Goal: Navigation & Orientation: Find specific page/section

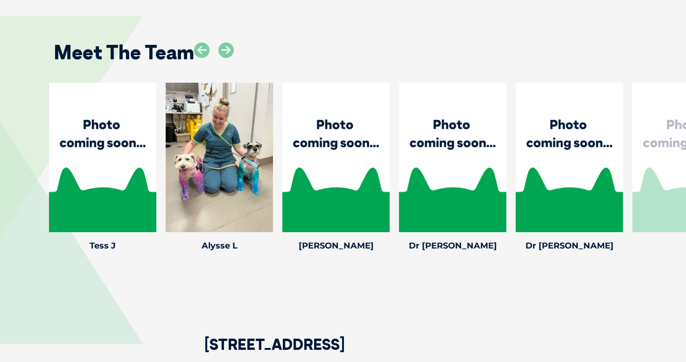
scroll to position [1302, 0]
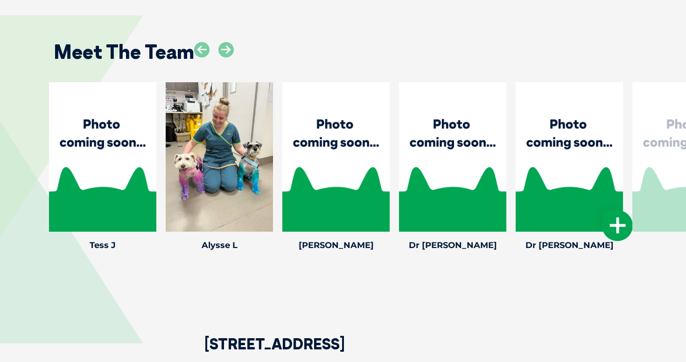
click at [558, 144] on div at bounding box center [569, 156] width 107 height 149
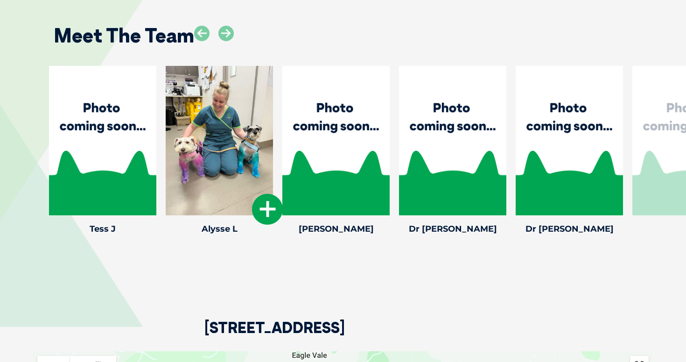
scroll to position [1310, 0]
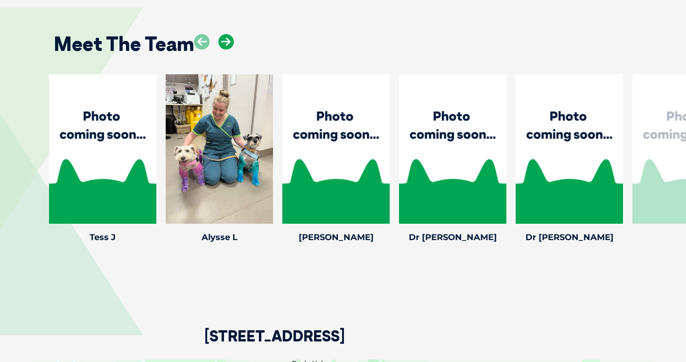
click at [226, 44] on icon at bounding box center [225, 41] width 15 height 15
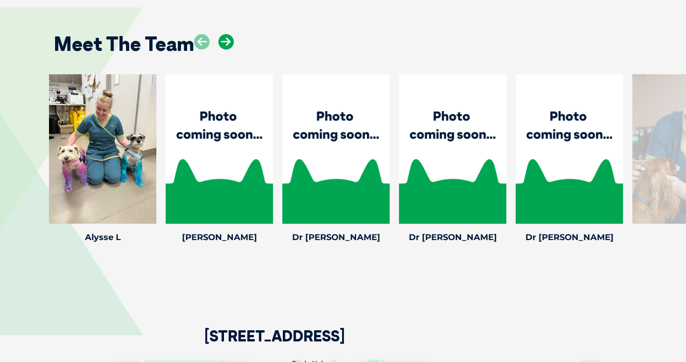
click at [226, 44] on icon at bounding box center [225, 41] width 15 height 15
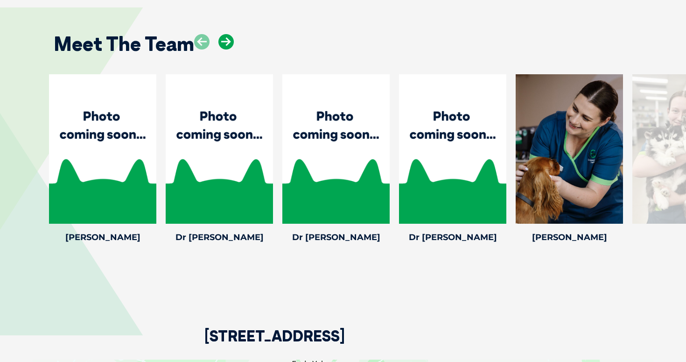
click at [226, 44] on icon at bounding box center [225, 41] width 15 height 15
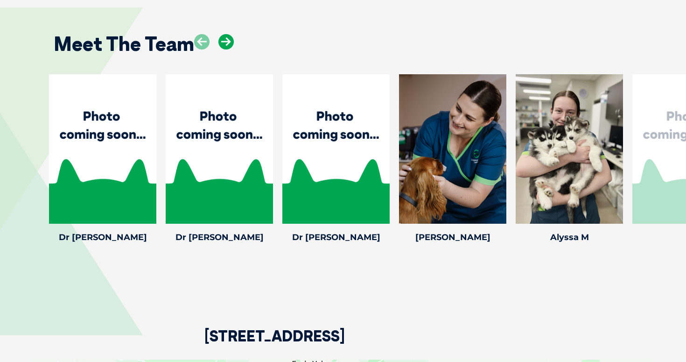
click at [226, 43] on icon at bounding box center [225, 41] width 15 height 15
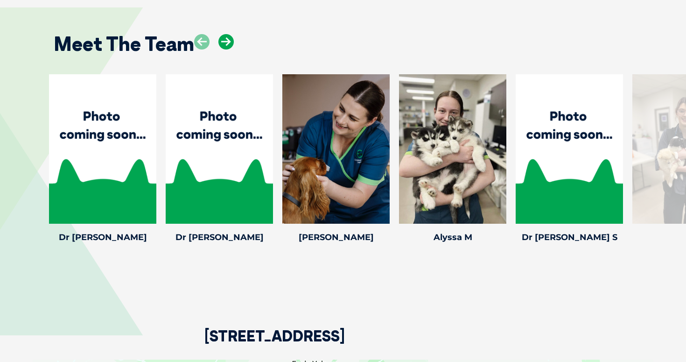
click at [226, 43] on icon at bounding box center [225, 41] width 15 height 15
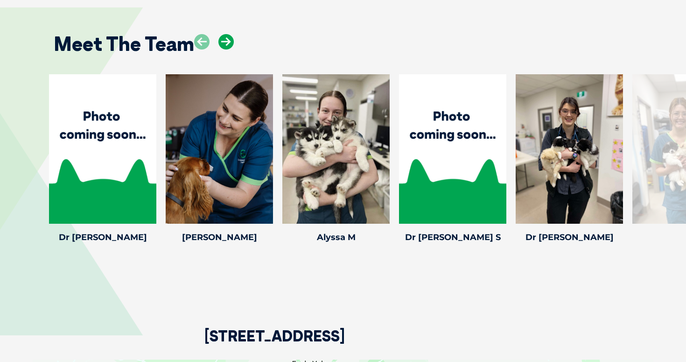
click at [226, 43] on icon at bounding box center [225, 41] width 15 height 15
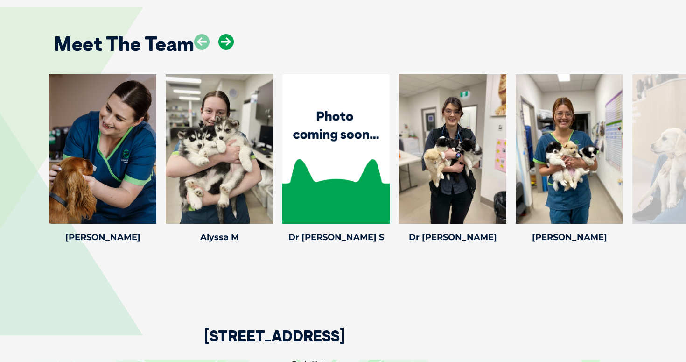
click at [226, 43] on icon at bounding box center [225, 41] width 15 height 15
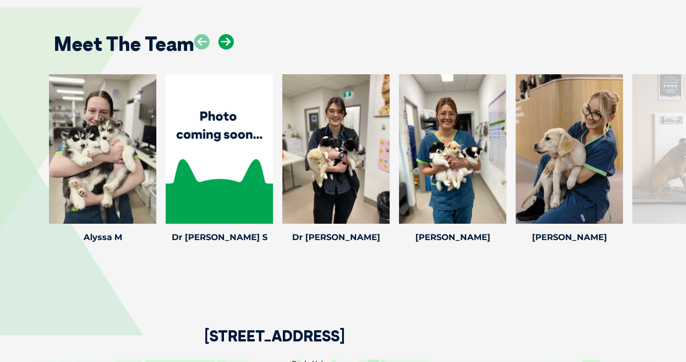
click at [226, 43] on icon at bounding box center [225, 41] width 15 height 15
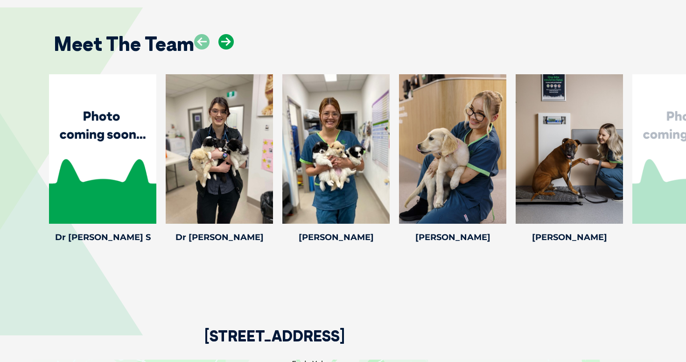
click at [226, 43] on icon at bounding box center [225, 41] width 15 height 15
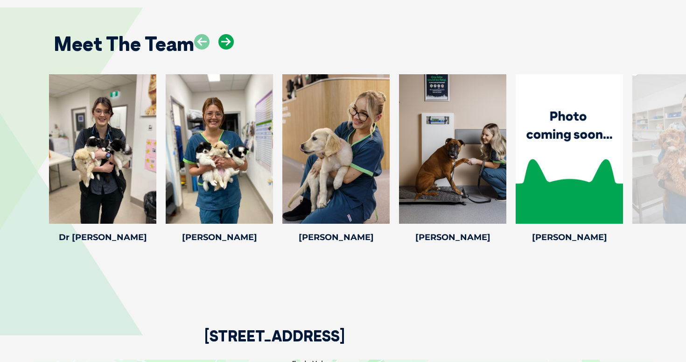
click at [226, 43] on icon at bounding box center [225, 41] width 15 height 15
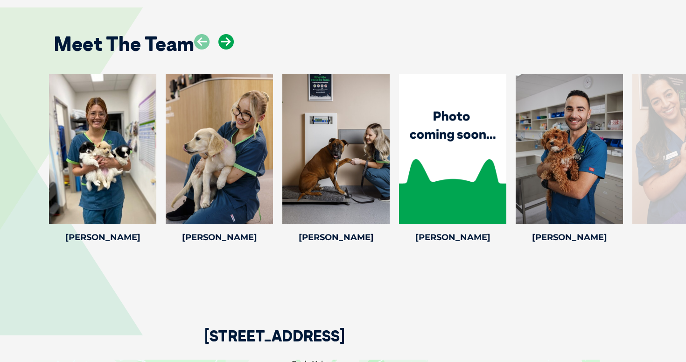
click at [226, 43] on icon at bounding box center [225, 41] width 15 height 15
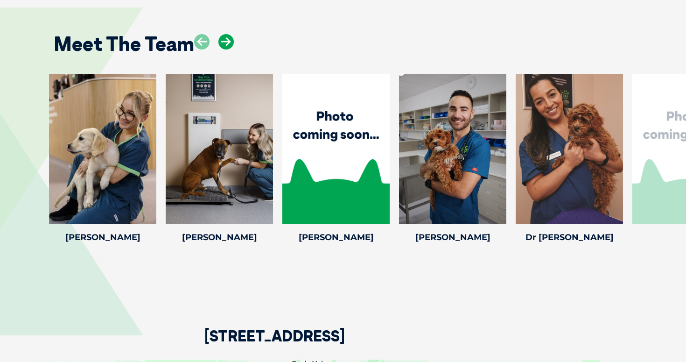
click at [226, 43] on icon at bounding box center [225, 41] width 15 height 15
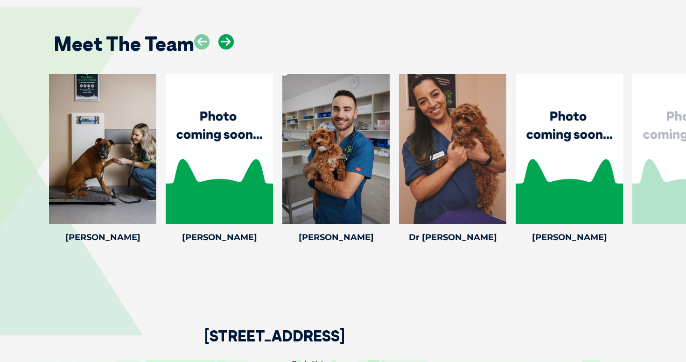
click at [226, 43] on icon at bounding box center [225, 41] width 15 height 15
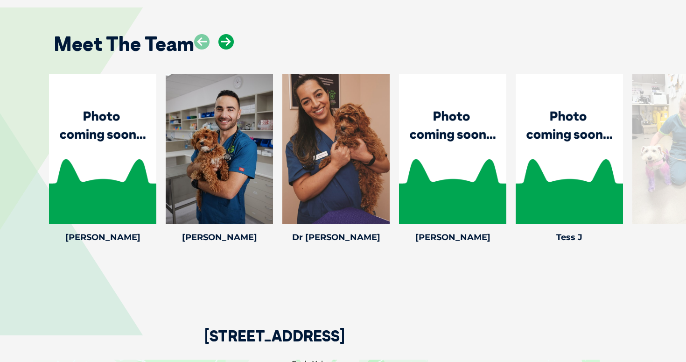
click at [226, 43] on icon at bounding box center [225, 41] width 15 height 15
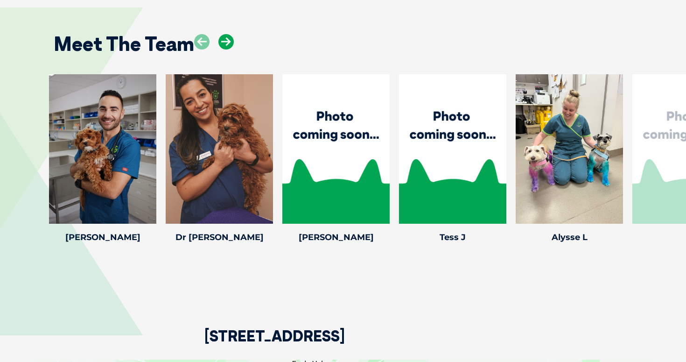
click at [226, 43] on icon at bounding box center [225, 41] width 15 height 15
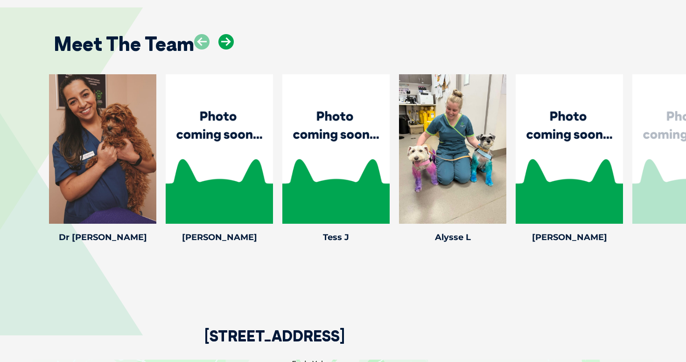
click at [226, 43] on icon at bounding box center [225, 41] width 15 height 15
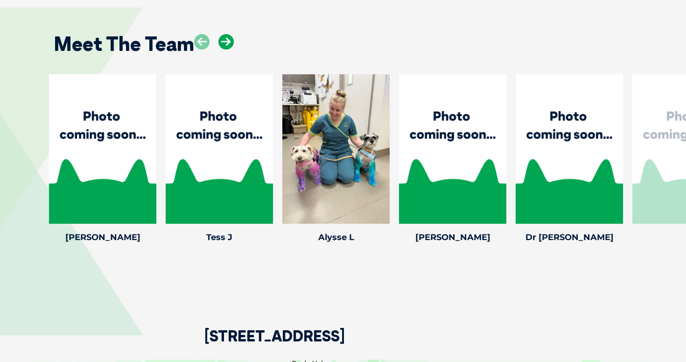
click at [226, 43] on icon at bounding box center [225, 41] width 15 height 15
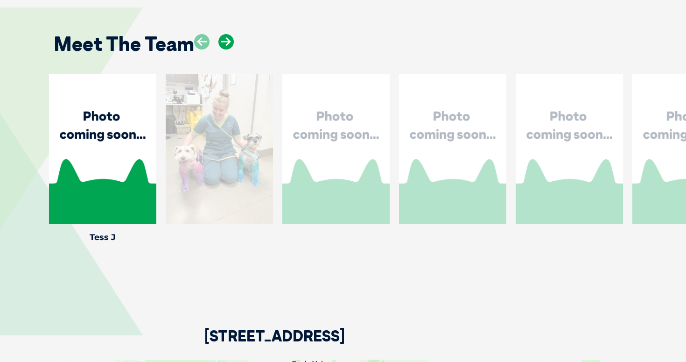
click at [226, 43] on icon at bounding box center [225, 41] width 15 height 15
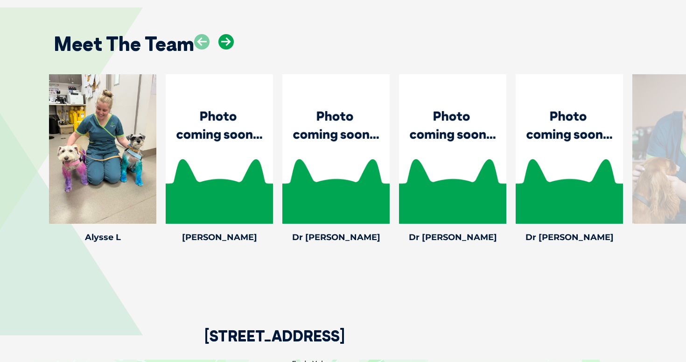
click at [226, 43] on icon at bounding box center [225, 41] width 15 height 15
